Goal: Task Accomplishment & Management: Use online tool/utility

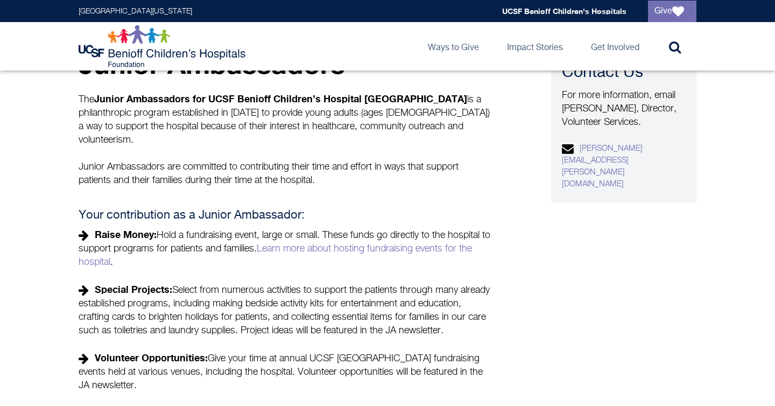
scroll to position [241, 0]
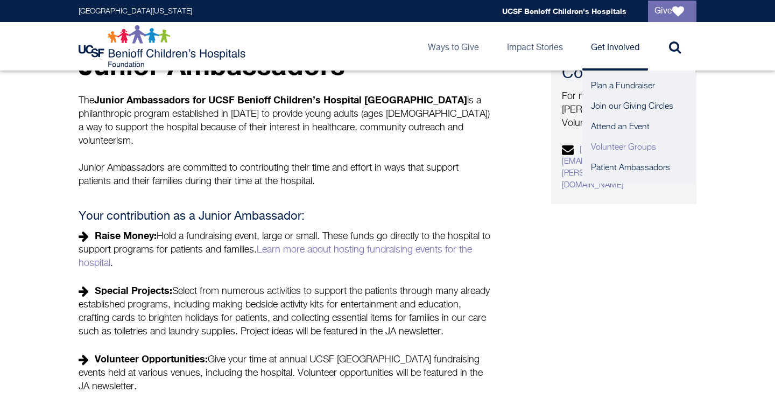
click at [627, 143] on link "Volunteer Groups" at bounding box center [638, 147] width 113 height 20
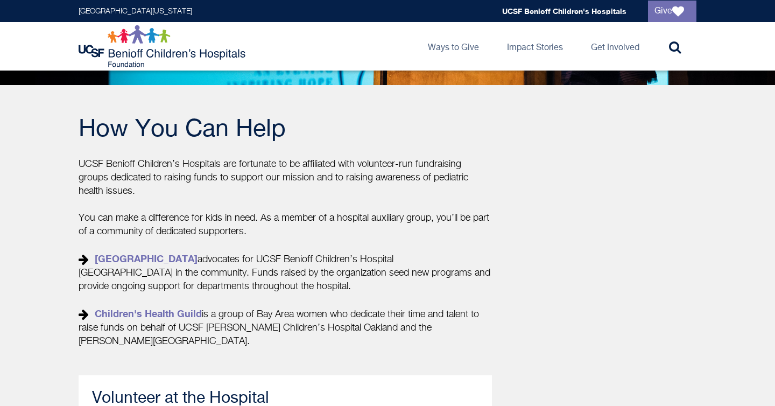
scroll to position [48, 0]
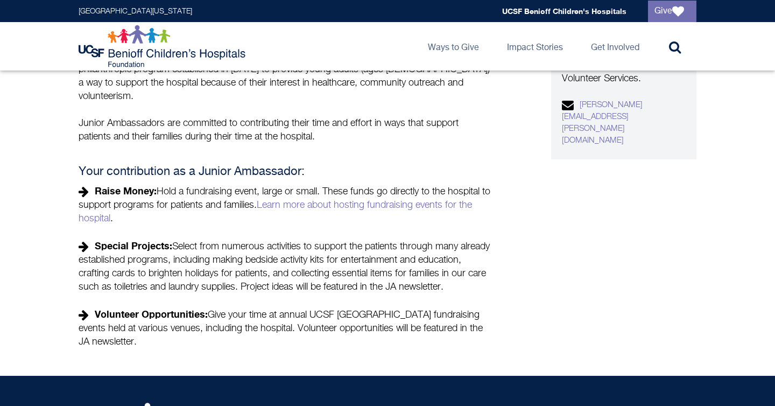
scroll to position [286, 0]
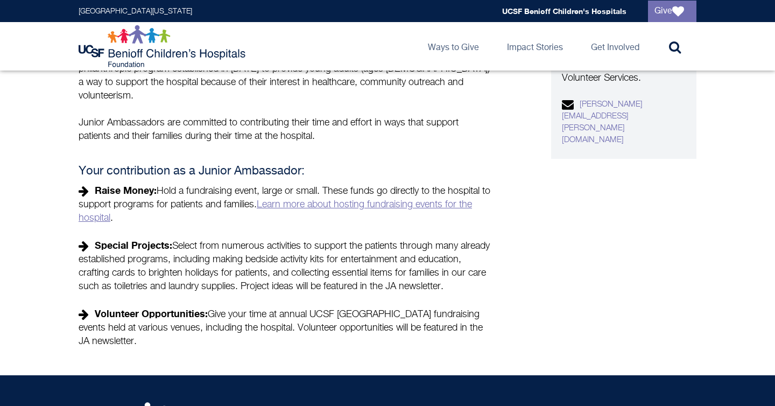
click at [379, 200] on link "Learn more about hosting fundraising events for the hospital" at bounding box center [275, 211] width 393 height 23
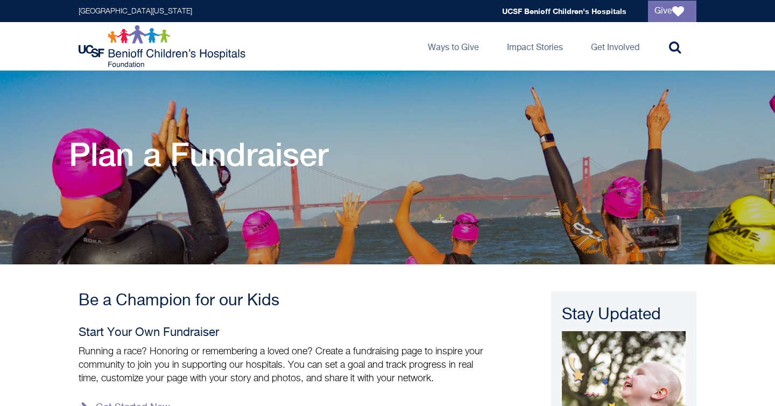
click at [336, 309] on h3 "Be a Champion for our Kids" at bounding box center [286, 300] width 414 height 19
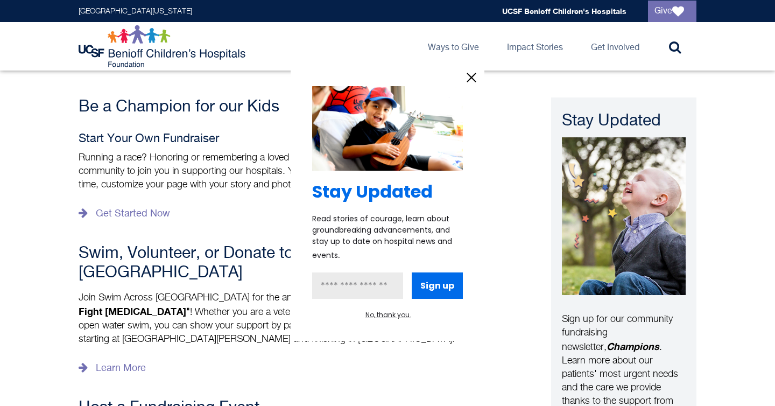
scroll to position [201, 0]
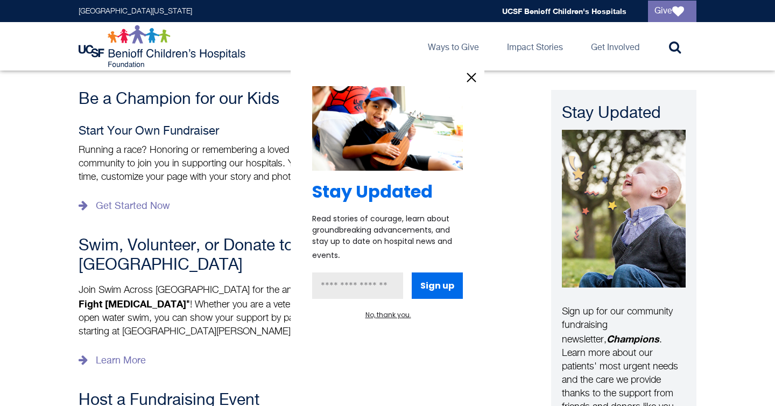
click at [463, 73] on icon "information" at bounding box center [471, 77] width 16 height 16
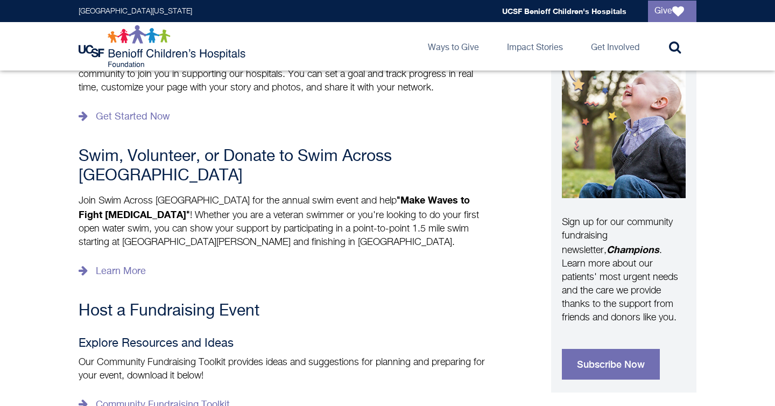
scroll to position [285, 0]
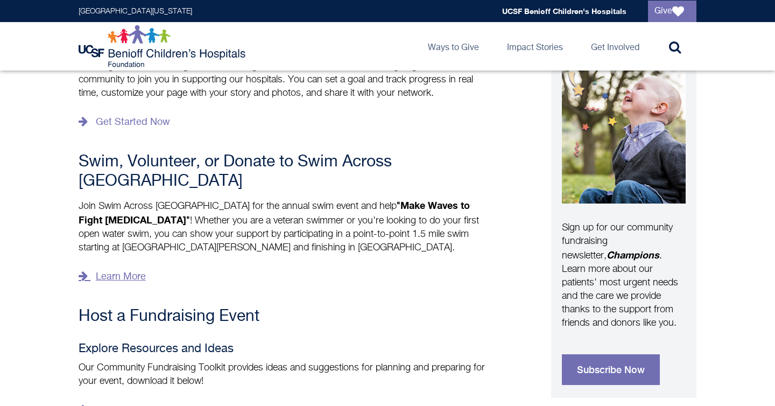
click at [128, 268] on link "Learn More" at bounding box center [112, 276] width 67 height 17
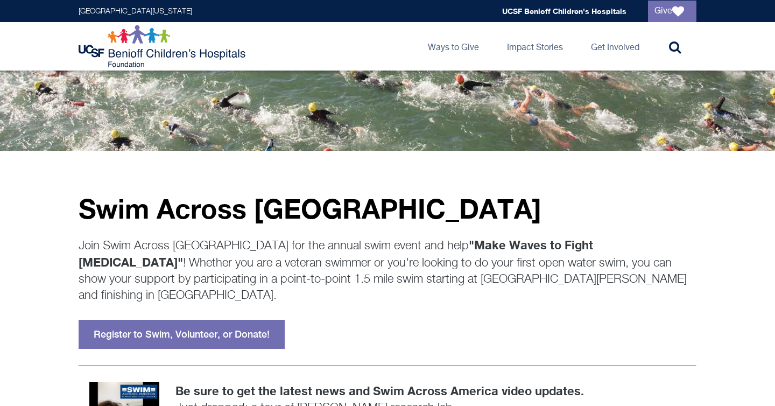
scroll to position [93, 0]
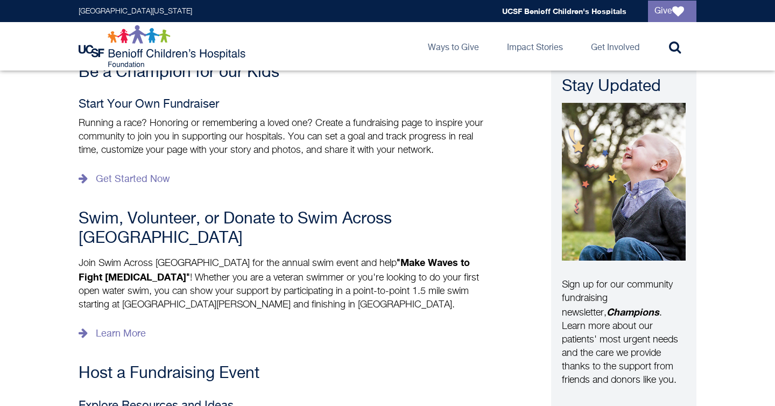
scroll to position [210, 0]
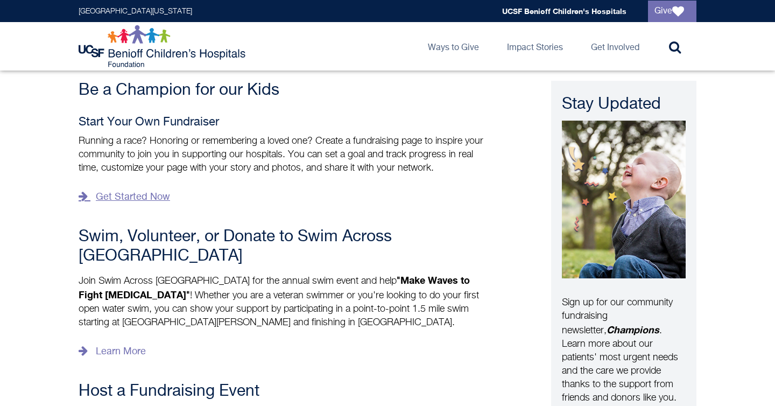
click at [142, 196] on link "Get Started Now" at bounding box center [124, 196] width 91 height 17
